Goal: Transaction & Acquisition: Purchase product/service

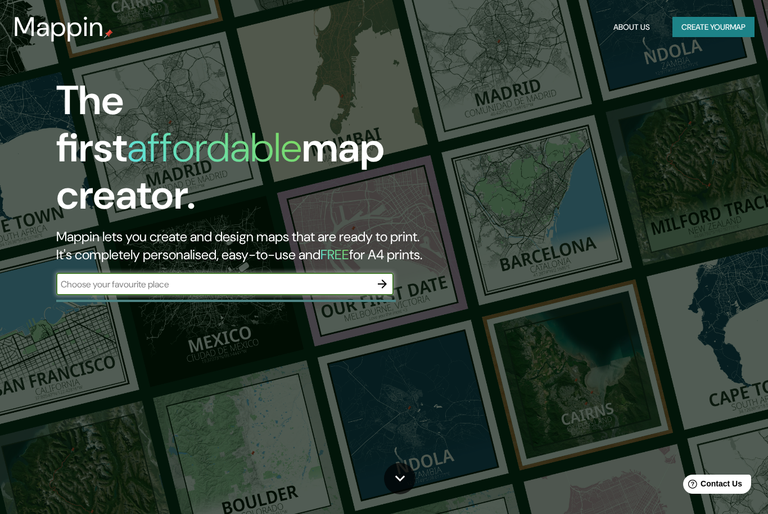
click at [150, 273] on div "​" at bounding box center [224, 284] width 337 height 22
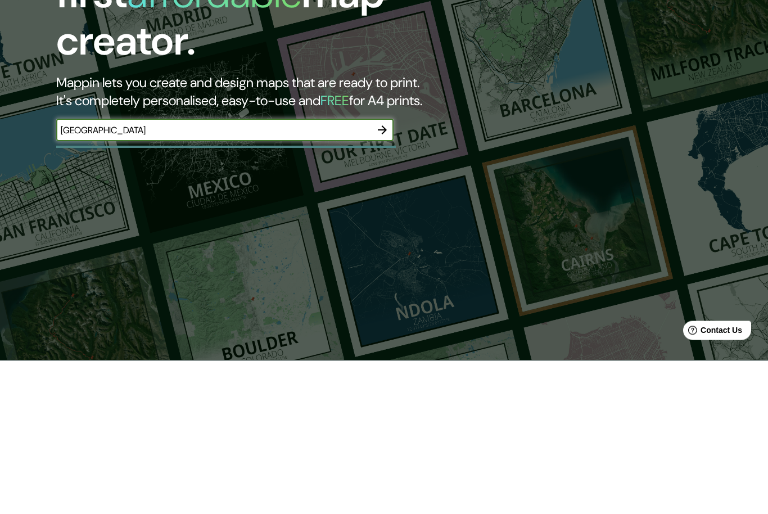
type input "México"
click at [377, 277] on icon "button" at bounding box center [382, 283] width 13 height 13
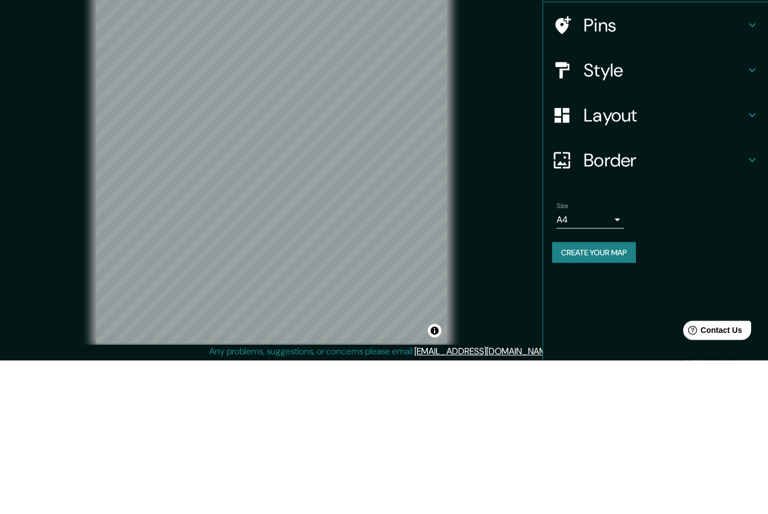
scroll to position [36, 0]
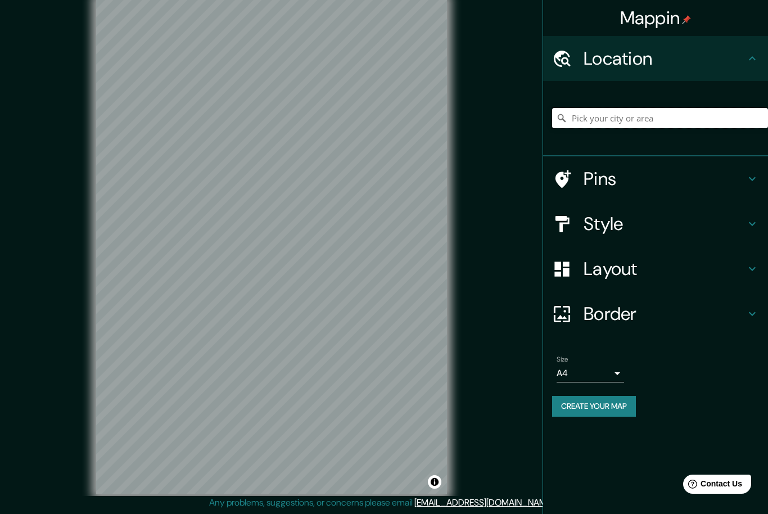
click at [716, 120] on input "Pick your city or area" at bounding box center [660, 118] width 216 height 20
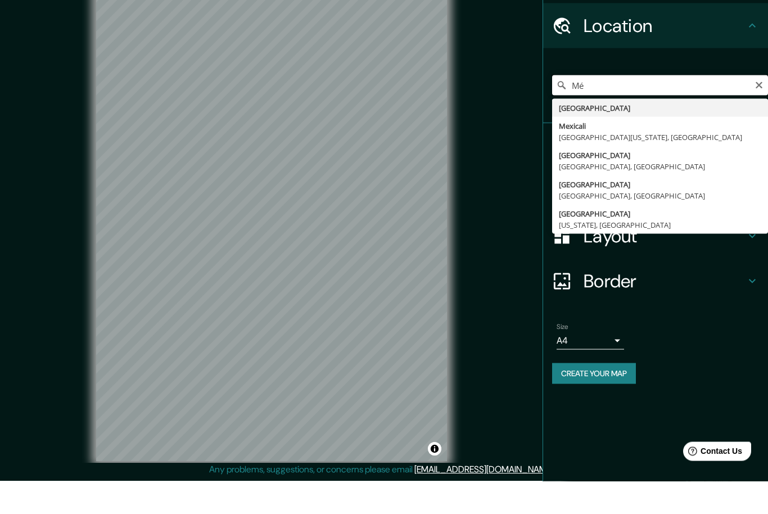
type input "M"
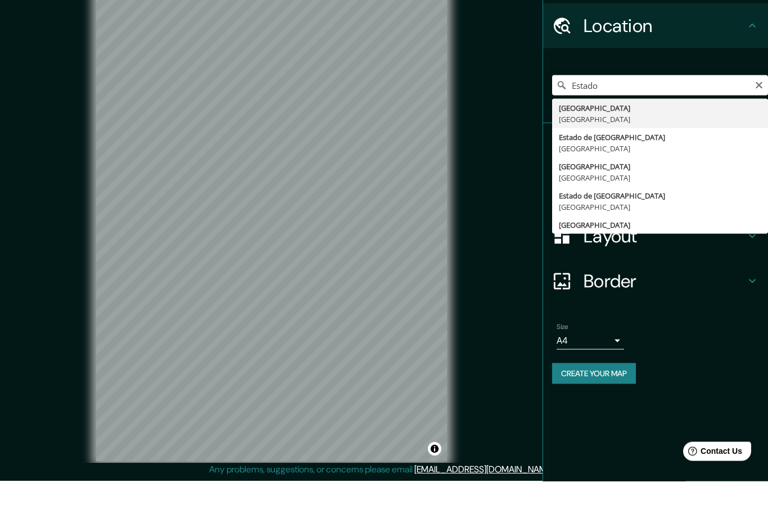
type input "Estado de México, México"
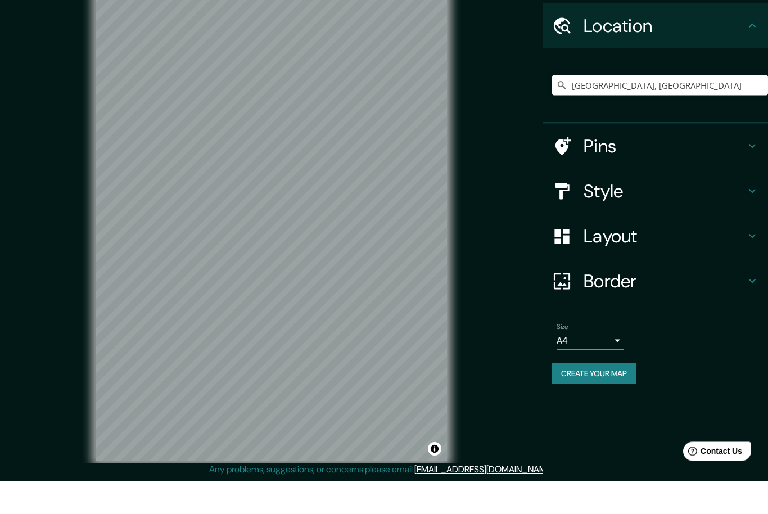
click at [23, 184] on div "Mappin Location Estado de México, México Pins Style Layout Border Choose a bord…" at bounding box center [384, 255] width 768 height 517
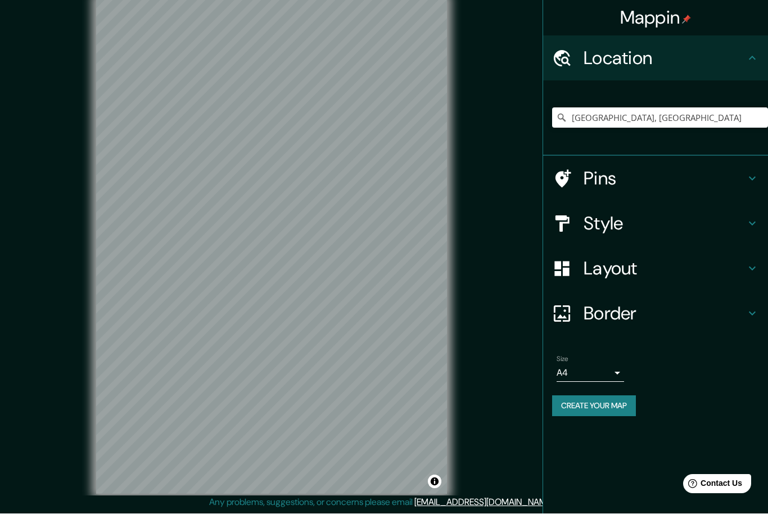
click at [744, 224] on h4 "Style" at bounding box center [665, 224] width 162 height 22
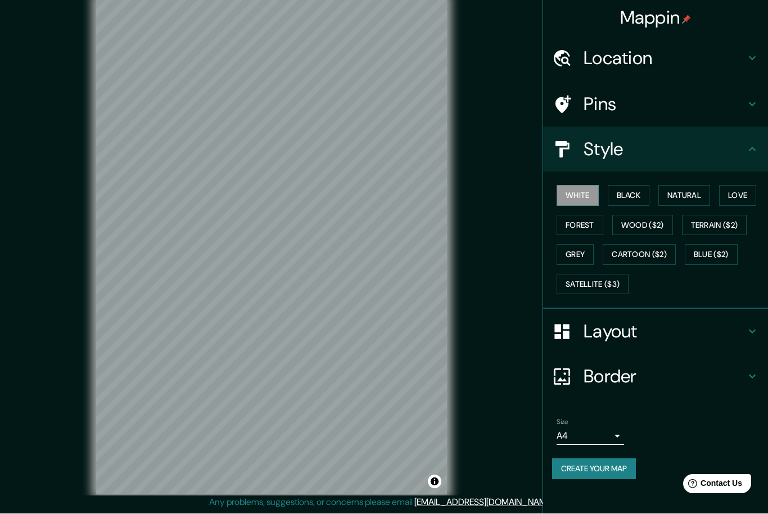
click at [743, 189] on button "Love" at bounding box center [737, 196] width 37 height 21
click at [614, 463] on button "Create your map" at bounding box center [594, 469] width 84 height 21
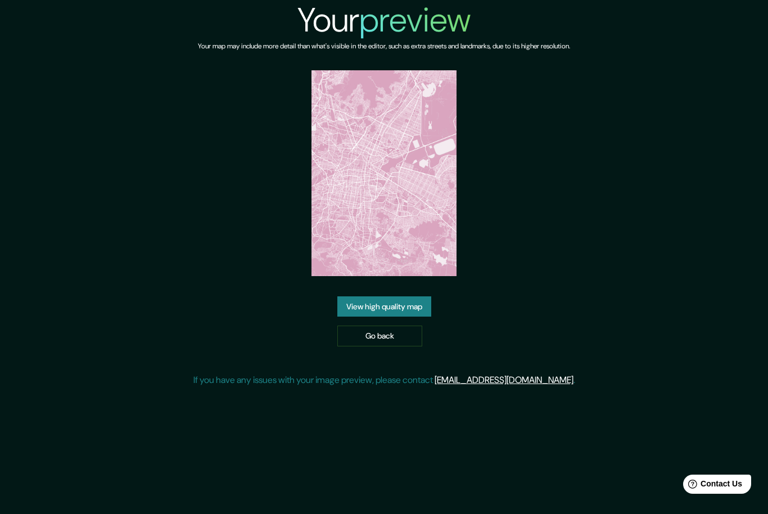
click at [412, 315] on link "View high quality map" at bounding box center [384, 306] width 94 height 21
